Goal: Book appointment/travel/reservation

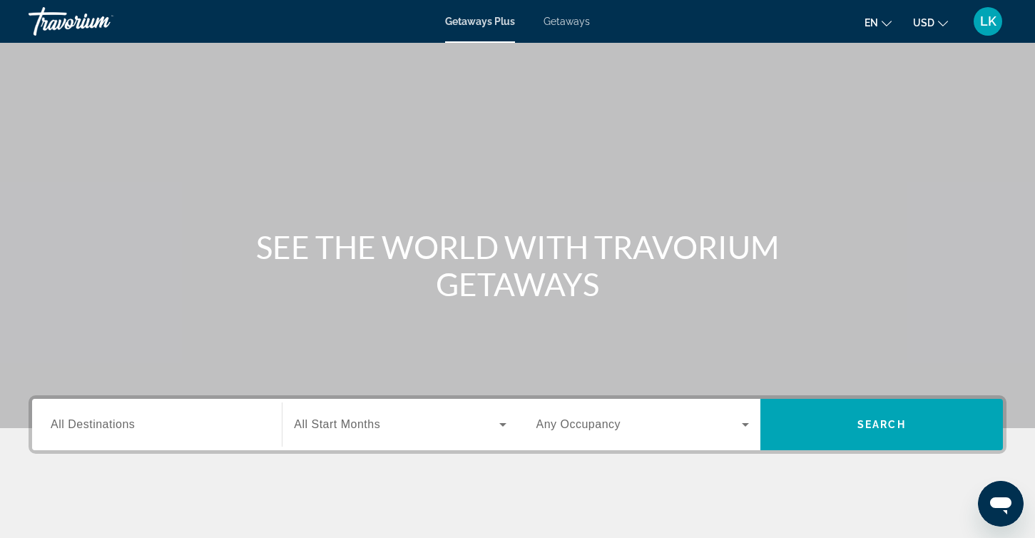
click at [565, 16] on span "Getaways" at bounding box center [566, 21] width 46 height 11
click at [215, 419] on input "Destination All Destinations" at bounding box center [157, 424] width 212 height 17
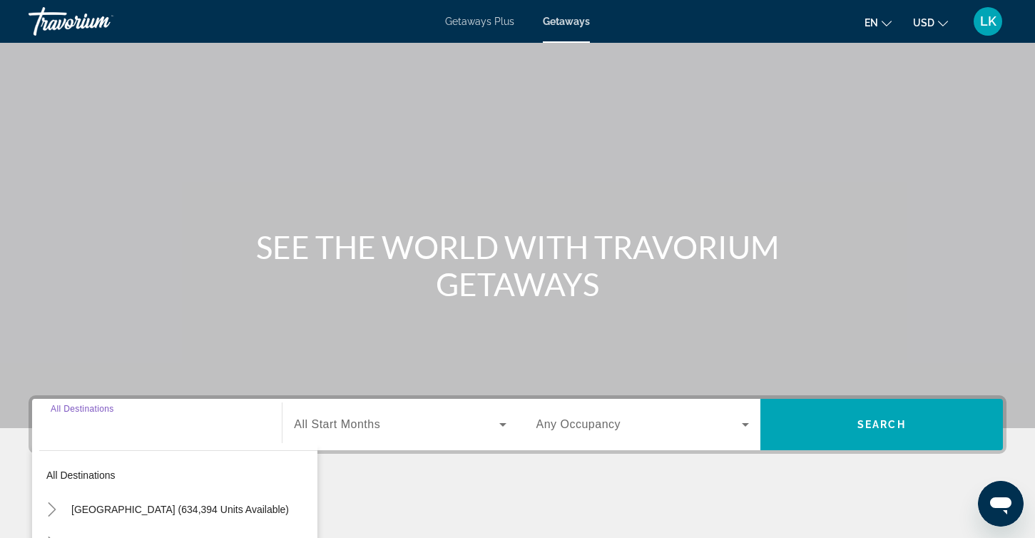
scroll to position [233, 0]
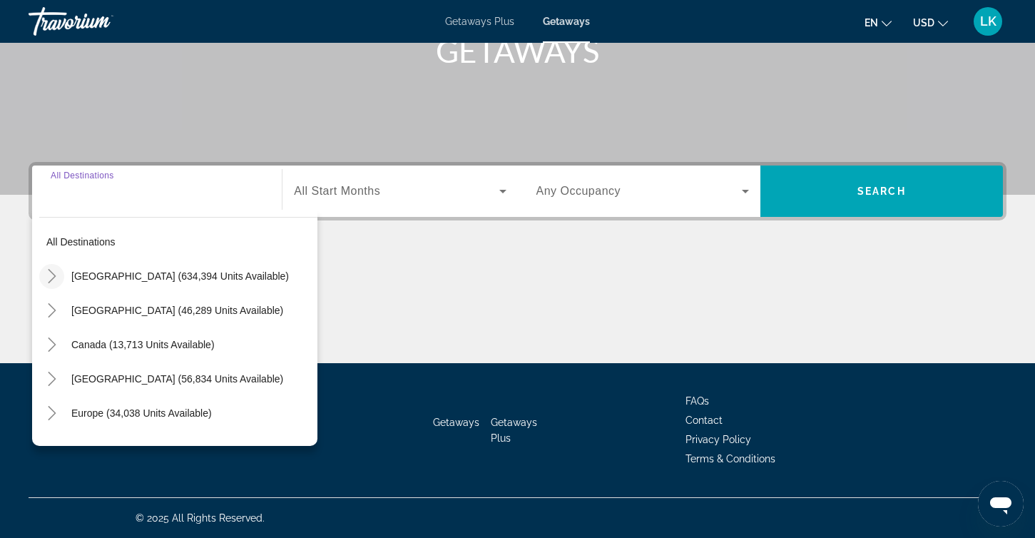
click at [52, 274] on icon "Toggle United States (634,394 units available)" at bounding box center [52, 276] width 14 height 14
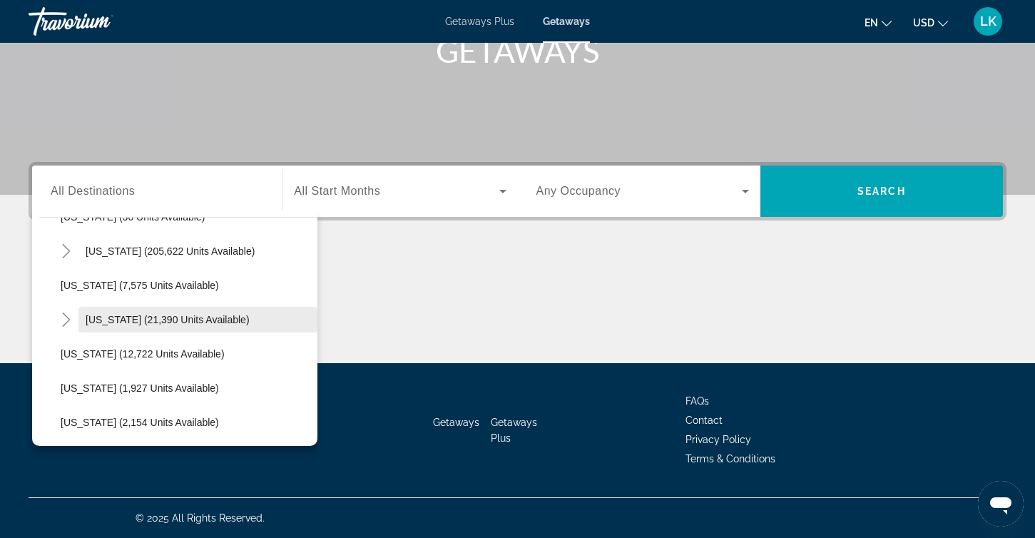
scroll to position [266, 0]
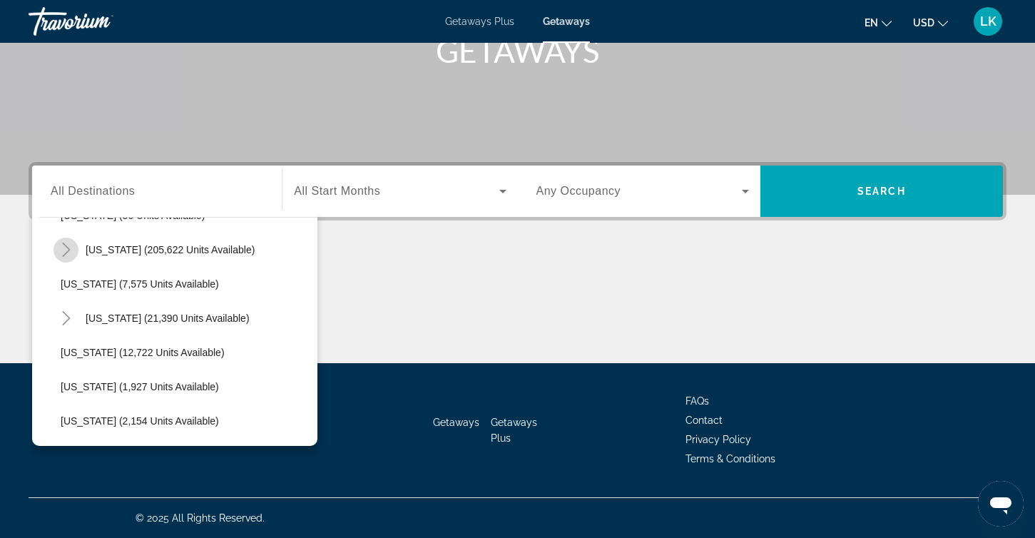
click at [67, 250] on icon "Toggle Florida (205,622 units available)" at bounding box center [66, 249] width 14 height 14
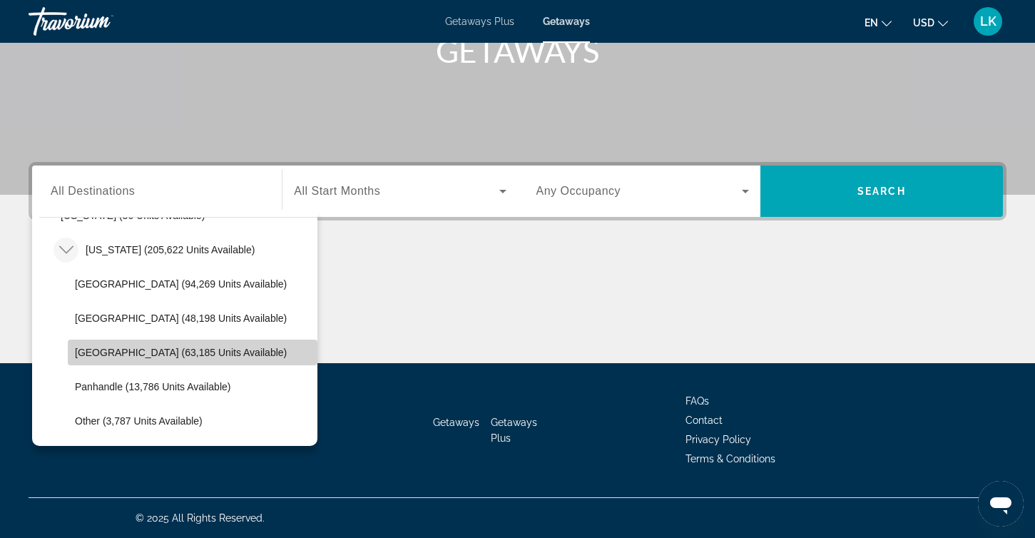
click at [127, 350] on span "[GEOGRAPHIC_DATA] (63,185 units available)" at bounding box center [181, 352] width 212 height 11
type input "**********"
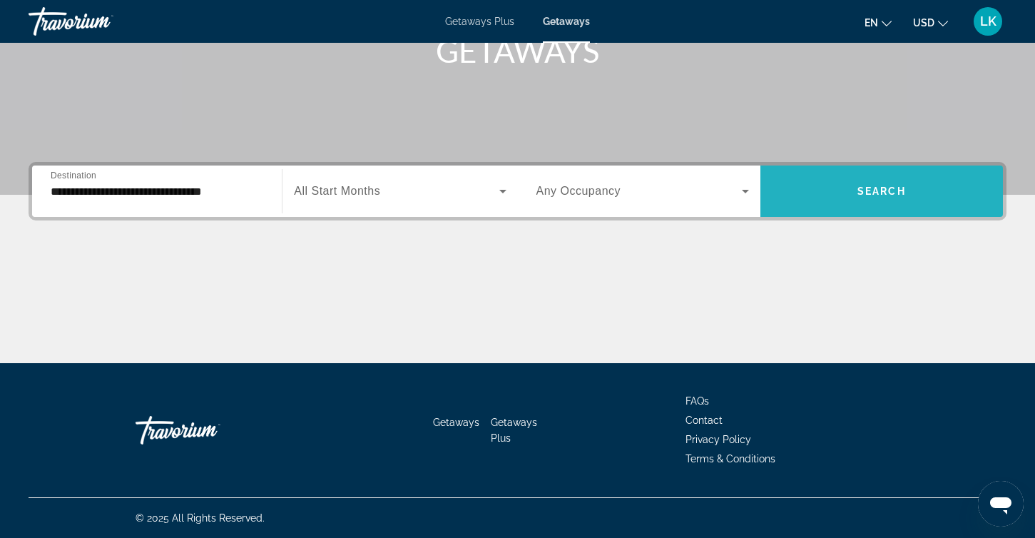
click at [850, 180] on span "Search widget" at bounding box center [881, 191] width 242 height 34
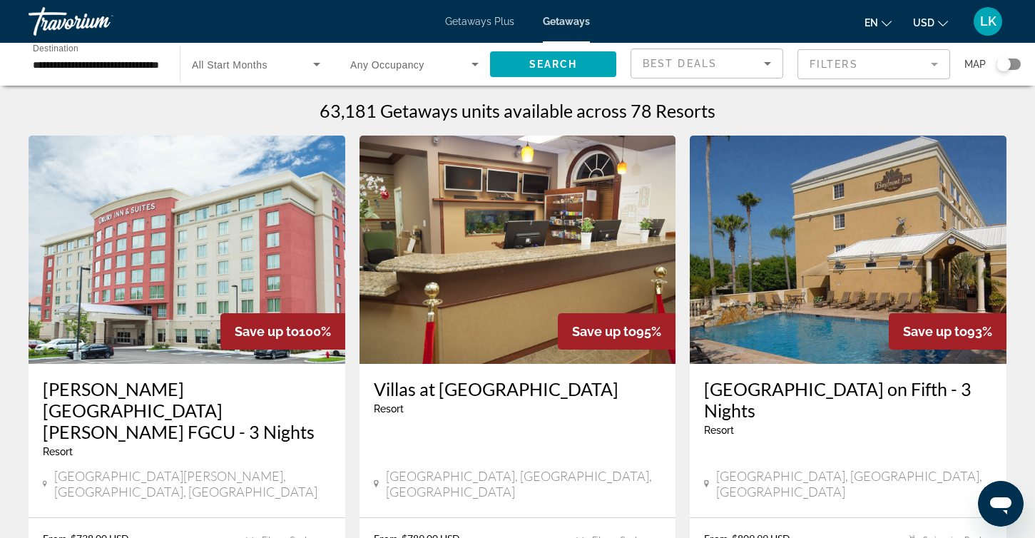
click at [545, 282] on img "Main content" at bounding box center [517, 249] width 317 height 228
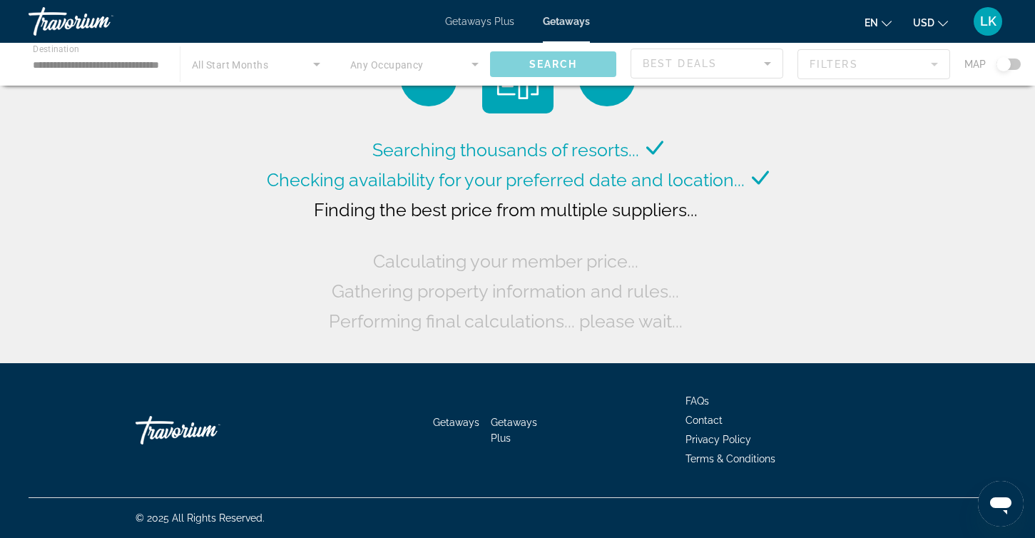
click at [117, 63] on div "Main content" at bounding box center [517, 64] width 1035 height 43
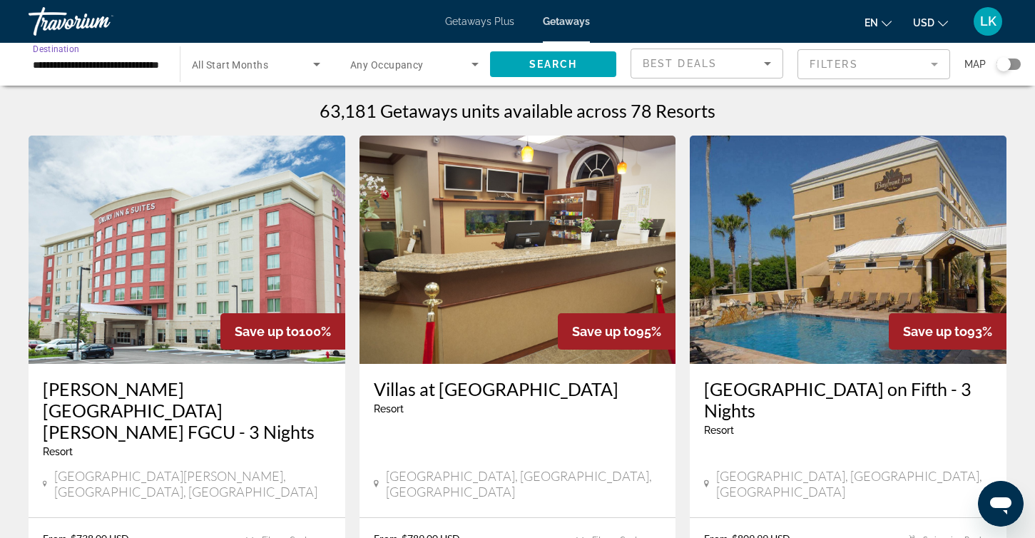
click at [96, 66] on input "**********" at bounding box center [97, 64] width 128 height 17
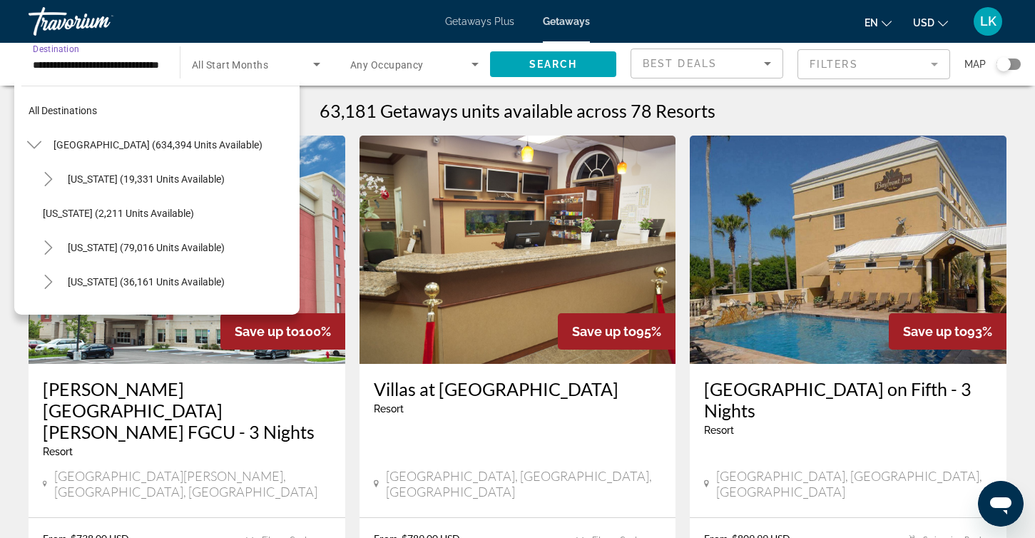
scroll to position [290, 0]
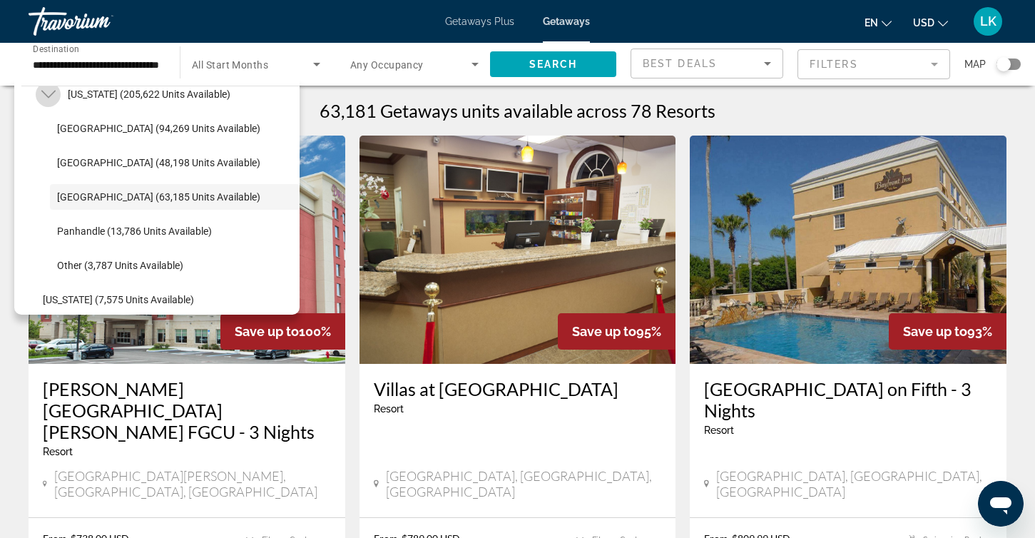
click at [49, 96] on icon "Toggle Florida (205,622 units available)" at bounding box center [48, 94] width 14 height 14
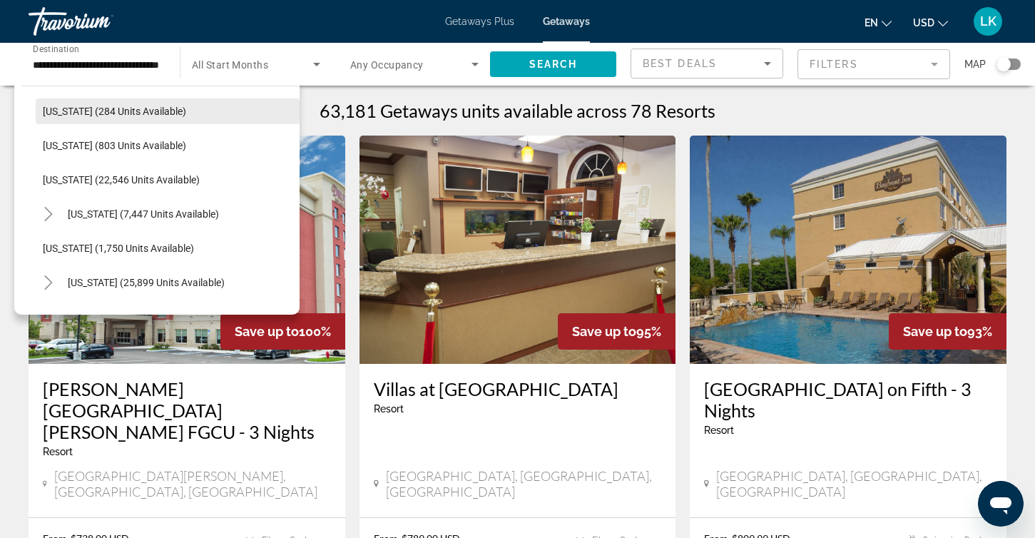
scroll to position [1062, 0]
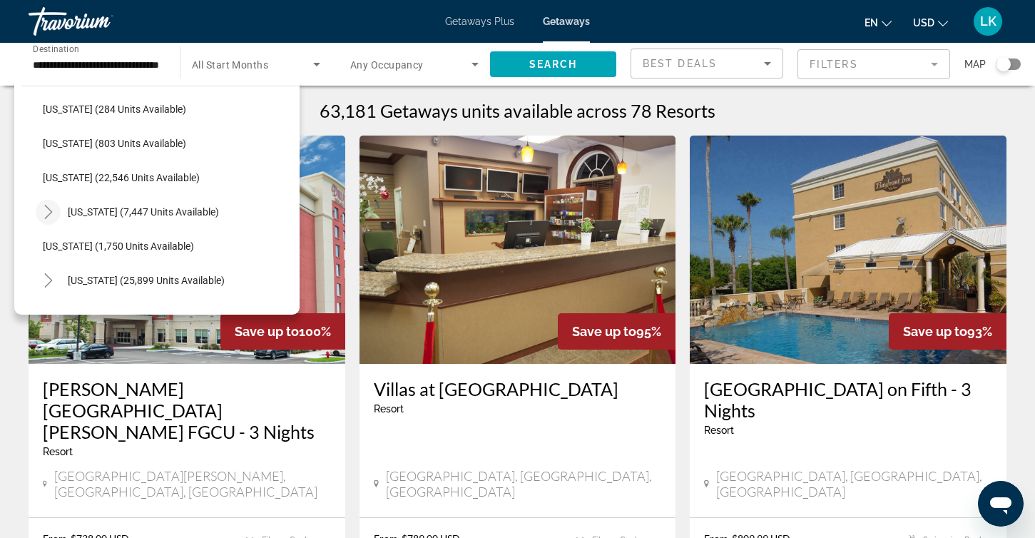
click at [48, 208] on icon "Toggle Pennsylvania (7,447 units available)" at bounding box center [48, 212] width 8 height 14
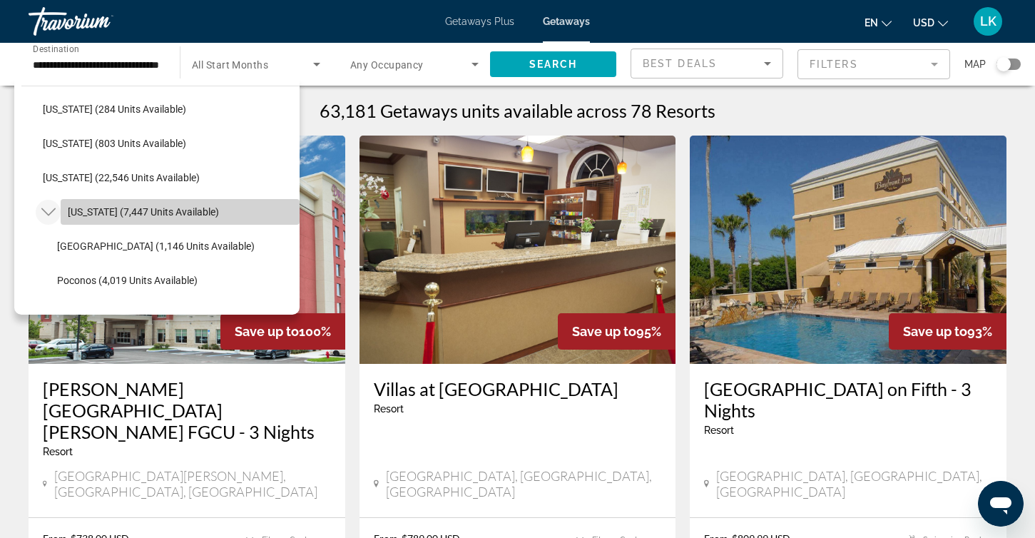
click at [101, 215] on span "[US_STATE] (7,447 units available)" at bounding box center [143, 211] width 151 height 11
type input "**********"
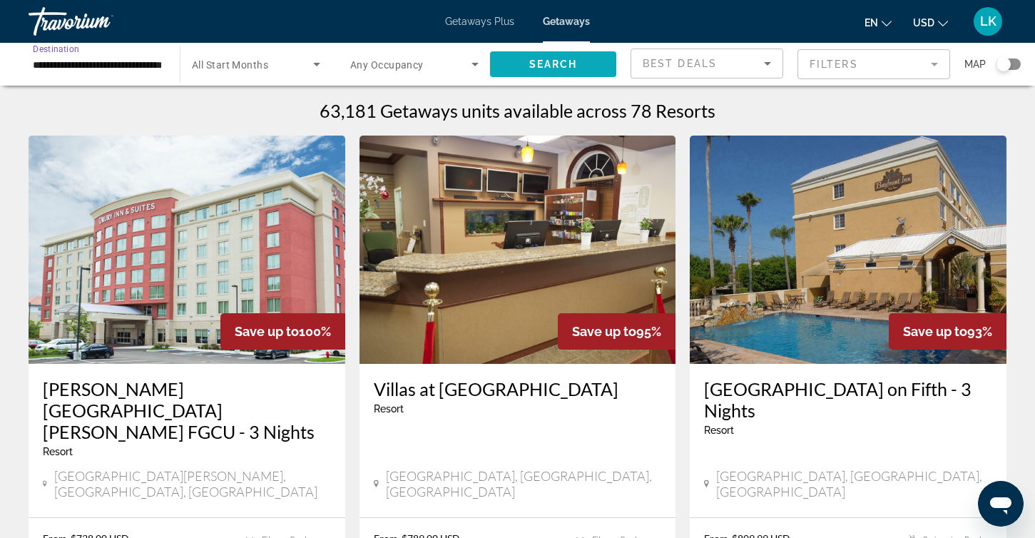
click at [570, 62] on span "Search" at bounding box center [553, 63] width 48 height 11
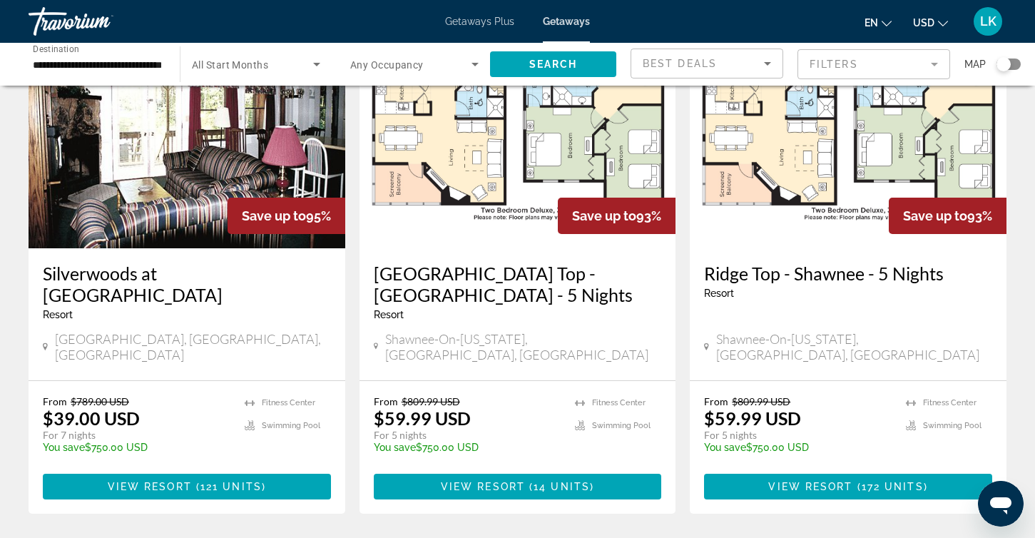
scroll to position [1117, 0]
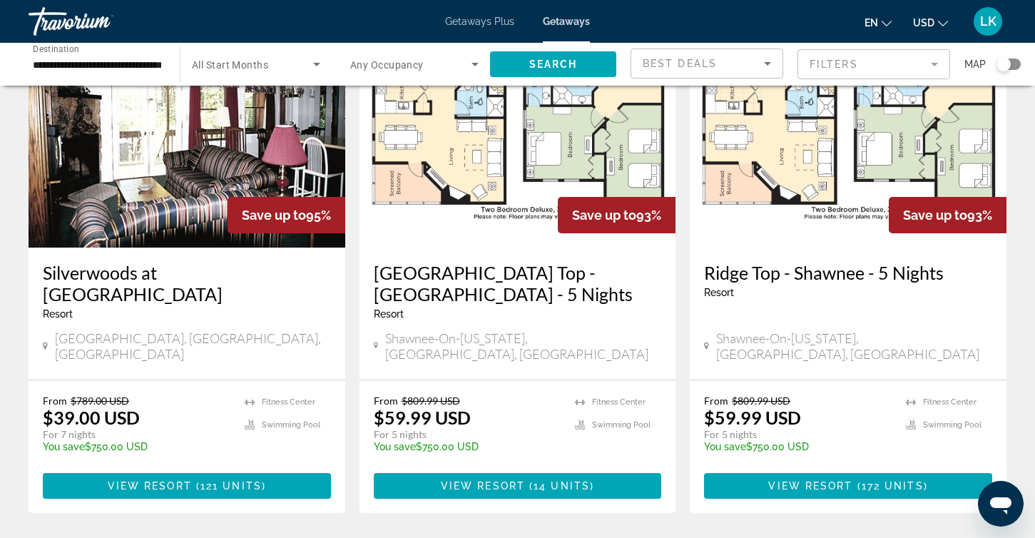
click at [759, 124] on img "Main content" at bounding box center [847, 133] width 317 height 228
